Goal: Check status: Check status

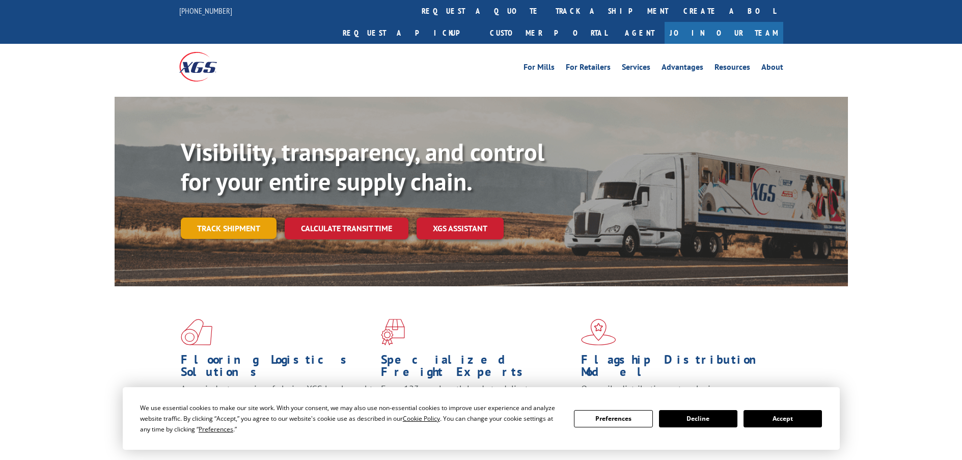
click at [255, 218] on link "Track shipment" at bounding box center [229, 228] width 96 height 21
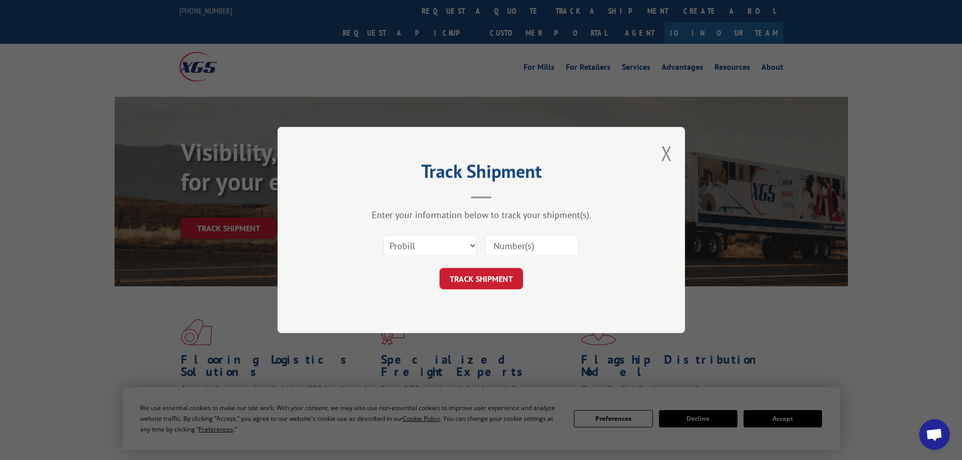
click at [506, 246] on input at bounding box center [532, 245] width 94 height 21
paste input "BOL 645811"
type input "BOL 645811"
click at [439, 242] on select "Select category... Probill BOL PO" at bounding box center [431, 245] width 94 height 21
click at [508, 279] on button "TRACK SHIPMENT" at bounding box center [482, 278] width 84 height 21
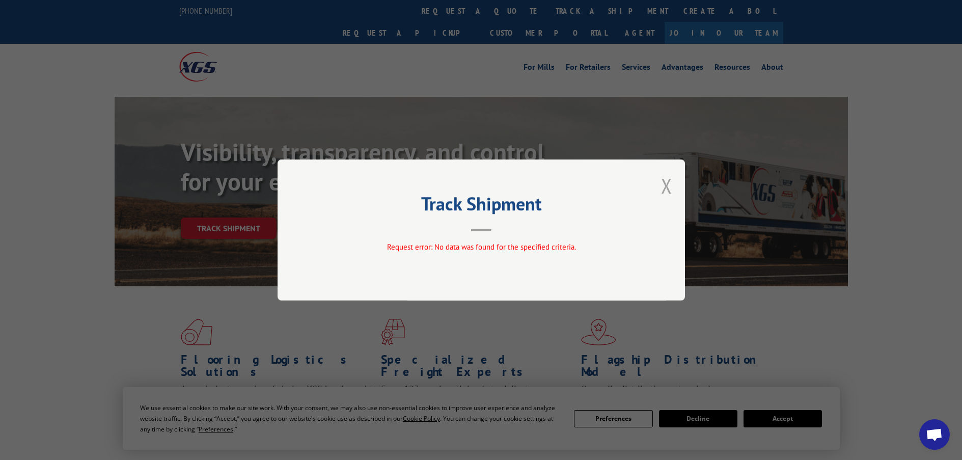
click at [669, 183] on button "Close modal" at bounding box center [666, 185] width 11 height 27
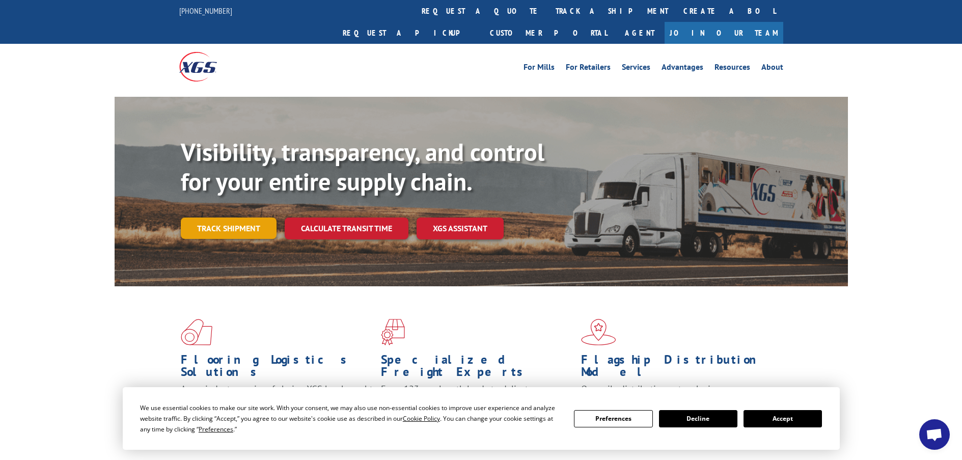
click at [226, 218] on link "Track shipment" at bounding box center [229, 228] width 96 height 21
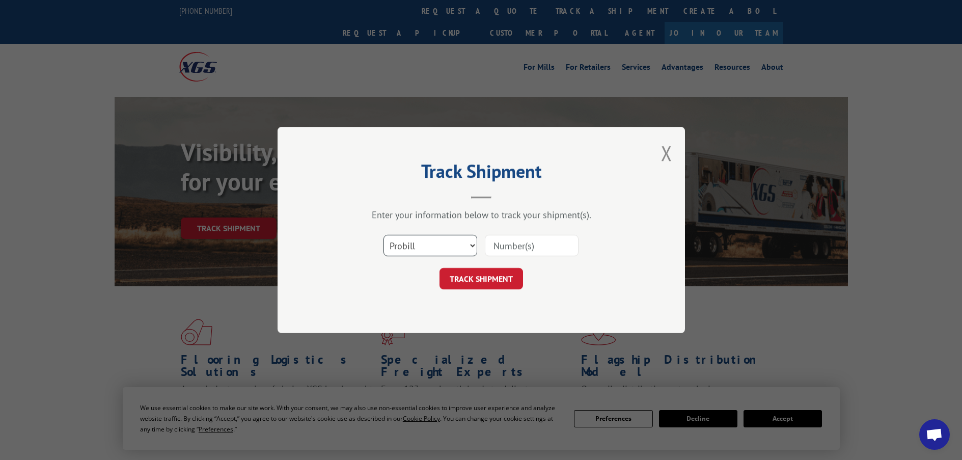
drag, startPoint x: 450, startPoint y: 241, endPoint x: 446, endPoint y: 256, distance: 15.2
click at [450, 241] on select "Select category... Probill BOL PO" at bounding box center [431, 245] width 94 height 21
select select "bol"
click at [384, 235] on select "Select category... Probill BOL PO" at bounding box center [431, 245] width 94 height 21
click at [510, 246] on input at bounding box center [532, 245] width 94 height 21
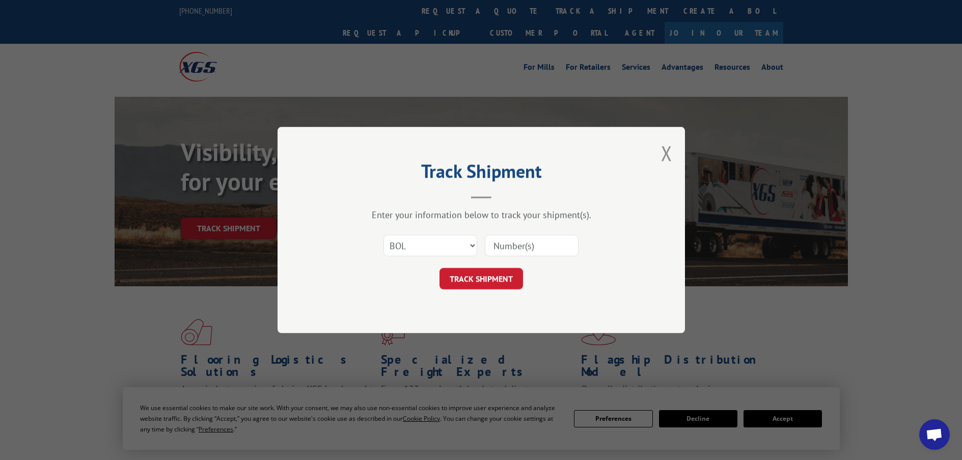
paste input "BOL 645811"
type input "BOL 645811"
click at [488, 270] on button "TRACK SHIPMENT" at bounding box center [482, 278] width 84 height 21
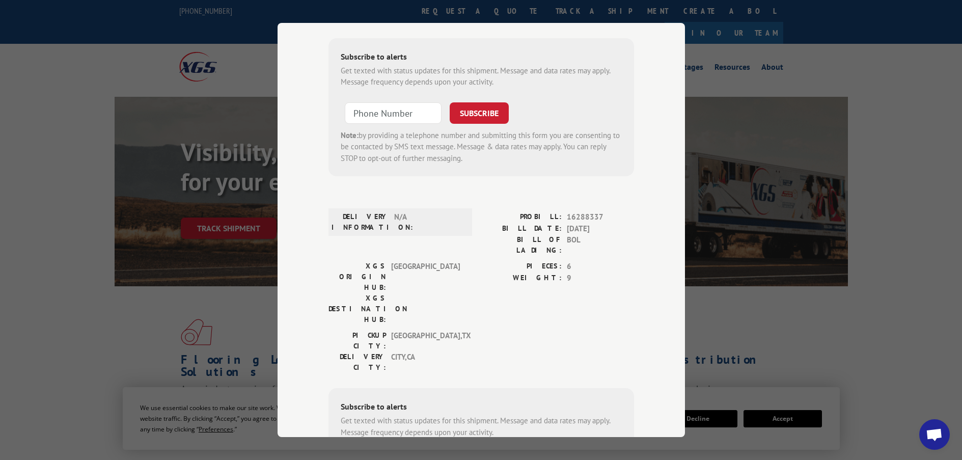
scroll to position [4056, 0]
